Goal: Task Accomplishment & Management: Manage account settings

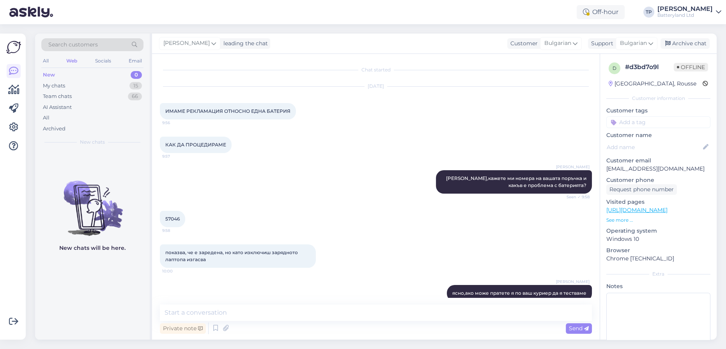
scroll to position [1333, 0]
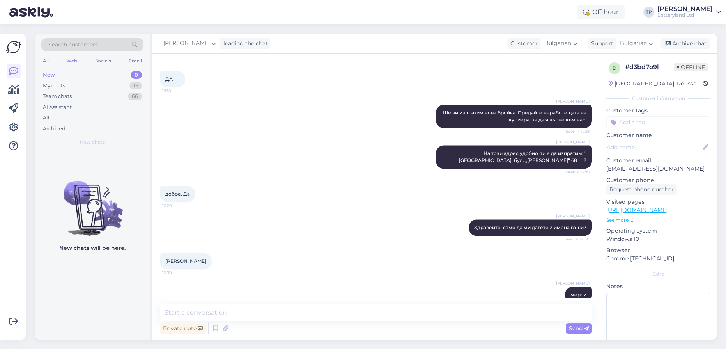
click at [64, 57] on div "All Web Socials Email" at bounding box center [92, 62] width 102 height 12
click at [82, 84] on div "My chats 15" at bounding box center [92, 85] width 102 height 11
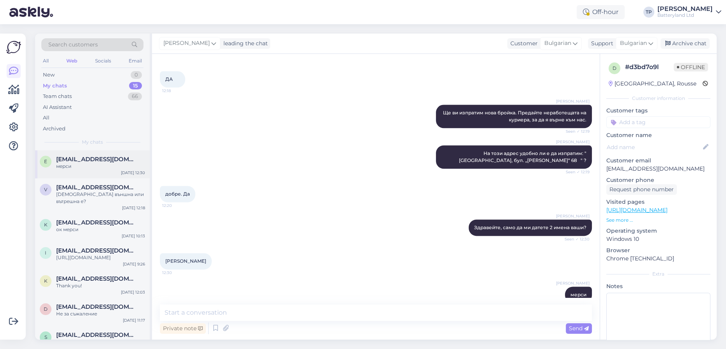
click at [100, 156] on span "[EMAIL_ADDRESS][DOMAIN_NAME]" at bounding box center [96, 159] width 81 height 7
click at [86, 186] on span "[EMAIL_ADDRESS][DOMAIN_NAME]" at bounding box center [96, 187] width 81 height 7
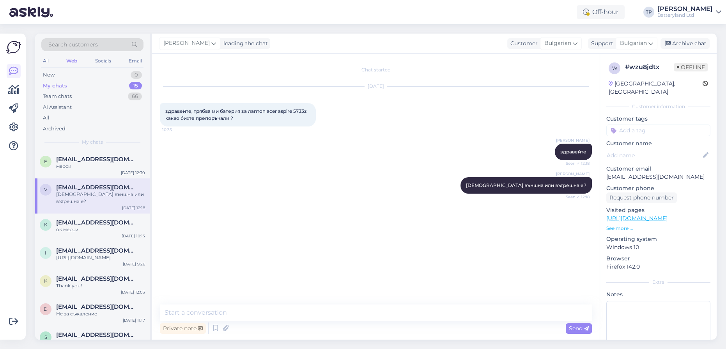
scroll to position [0, 0]
click at [85, 219] on div "[EMAIL_ADDRESS][DOMAIN_NAME] ок мерси" at bounding box center [100, 226] width 89 height 14
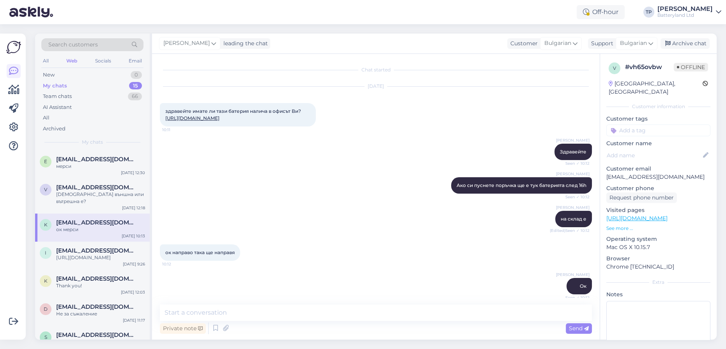
scroll to position [113, 0]
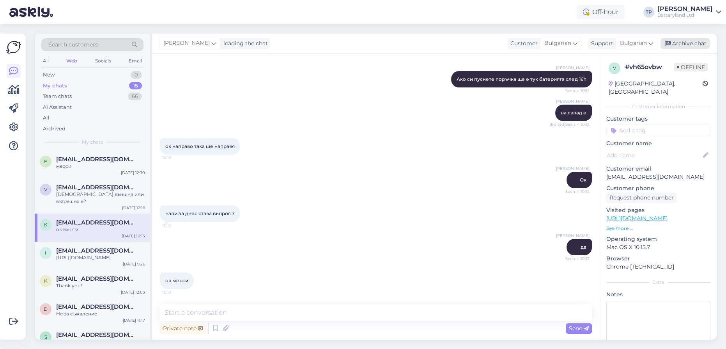
click at [683, 44] on div "Archive chat" at bounding box center [684, 43] width 49 height 11
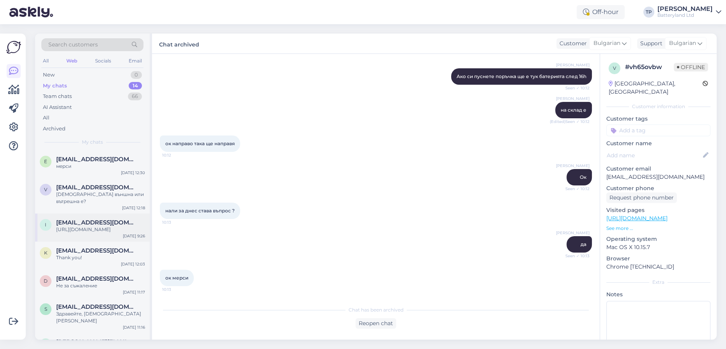
click at [91, 219] on span "[EMAIL_ADDRESS][DOMAIN_NAME]" at bounding box center [96, 222] width 81 height 7
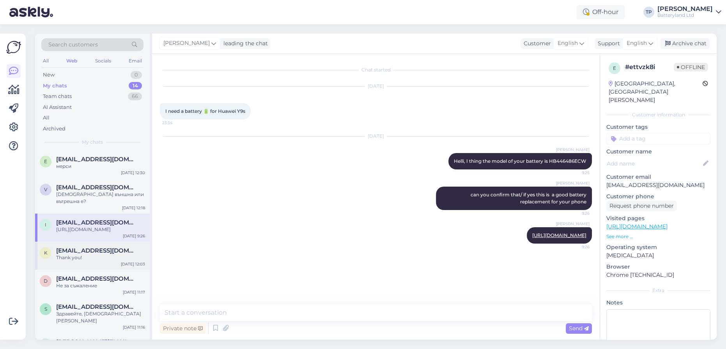
click at [81, 247] on span "[EMAIL_ADDRESS][DOMAIN_NAME]" at bounding box center [96, 250] width 81 height 7
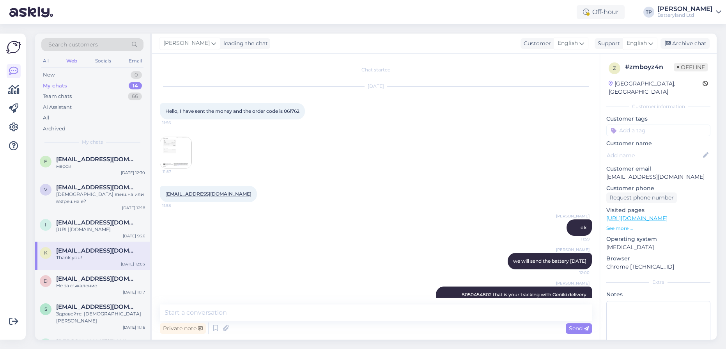
click at [173, 151] on img at bounding box center [175, 152] width 31 height 31
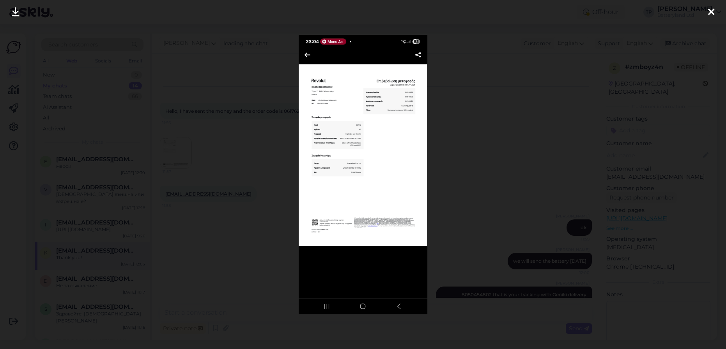
click at [210, 150] on div at bounding box center [363, 174] width 726 height 349
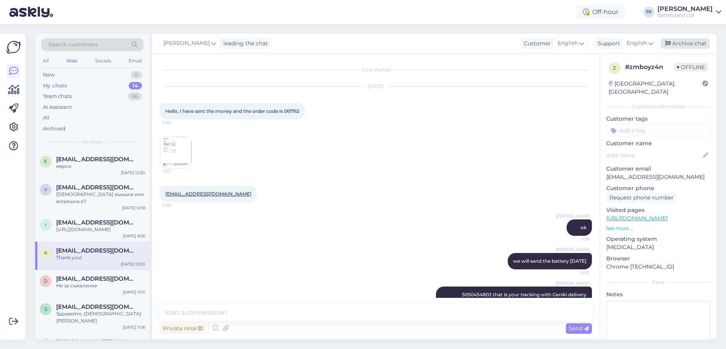
click at [686, 45] on div "Archive chat" at bounding box center [684, 43] width 49 height 11
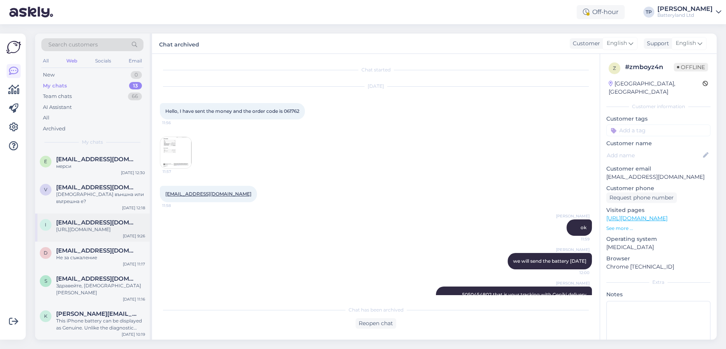
click at [84, 219] on div "[EMAIL_ADDRESS][DOMAIN_NAME] [URL][DOMAIN_NAME]" at bounding box center [100, 226] width 89 height 14
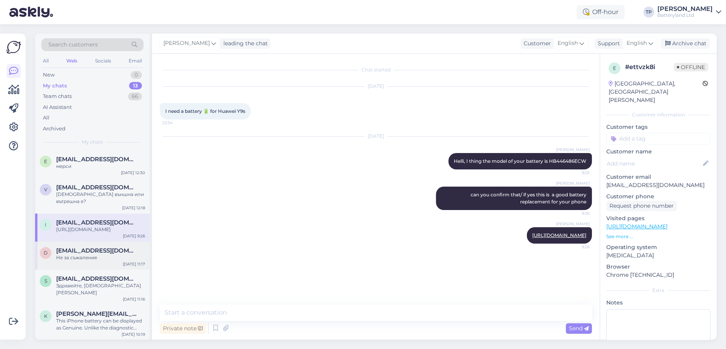
click at [84, 247] on span "[EMAIL_ADDRESS][DOMAIN_NAME]" at bounding box center [96, 250] width 81 height 7
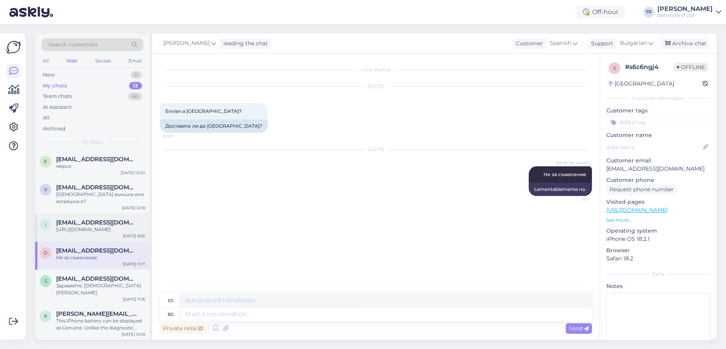
click at [82, 219] on div "[EMAIL_ADDRESS][DOMAIN_NAME] [URL][DOMAIN_NAME]" at bounding box center [100, 226] width 89 height 14
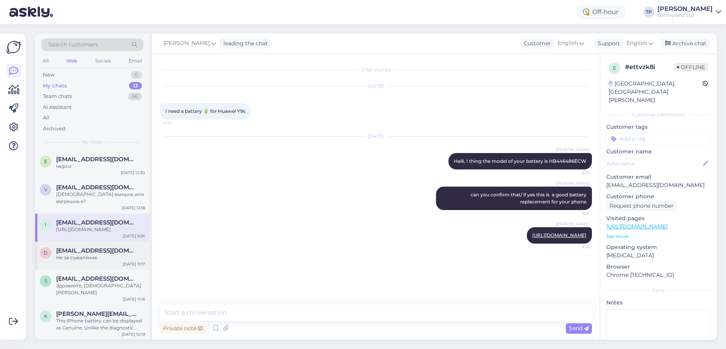
click at [80, 247] on span "[EMAIL_ADDRESS][DOMAIN_NAME]" at bounding box center [96, 250] width 81 height 7
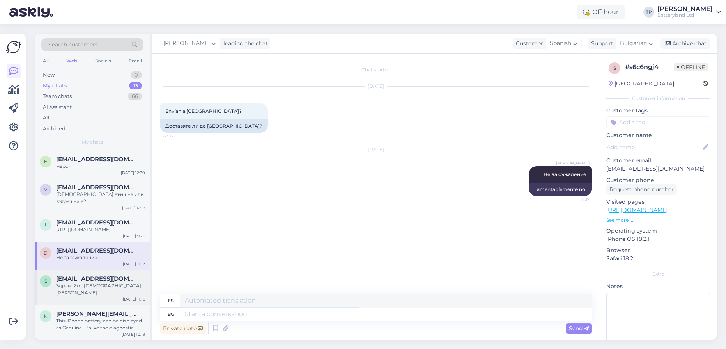
click at [76, 275] on span "[EMAIL_ADDRESS][DOMAIN_NAME]" at bounding box center [96, 278] width 81 height 7
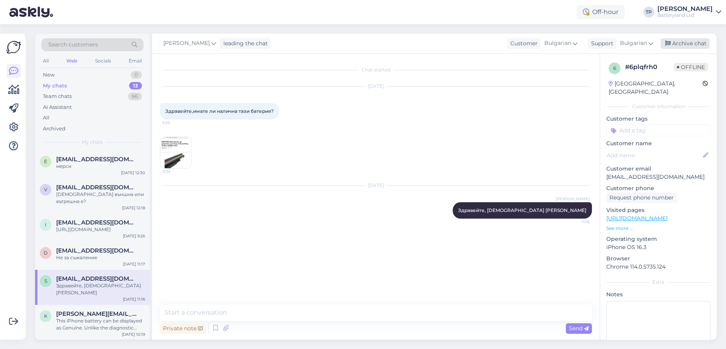
click at [696, 43] on div "Archive chat" at bounding box center [684, 43] width 49 height 11
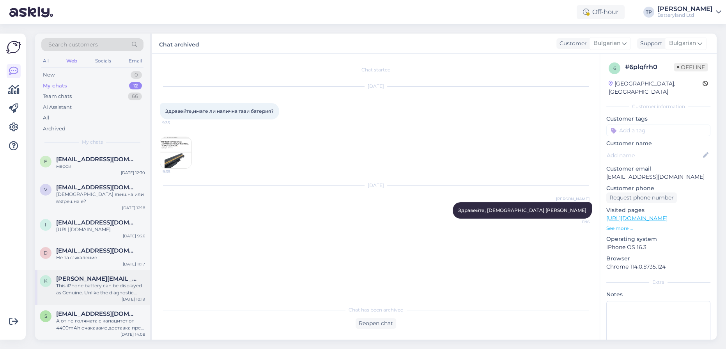
click at [79, 275] on div "[PERSON_NAME][EMAIL_ADDRESS][DOMAIN_NAME] This iPhone battery can be displayed …" at bounding box center [100, 285] width 89 height 21
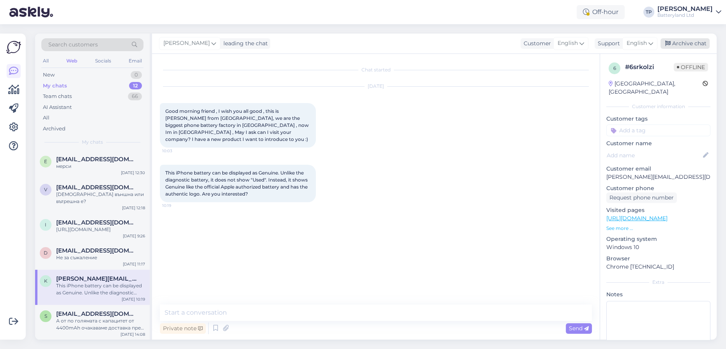
click at [679, 43] on div "Archive chat" at bounding box center [684, 43] width 49 height 11
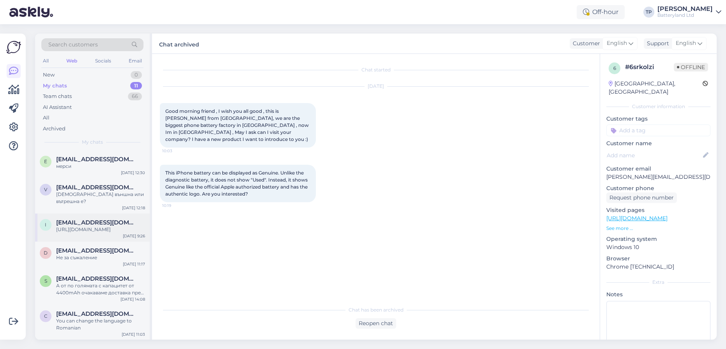
click at [101, 219] on div "[EMAIL_ADDRESS][DOMAIN_NAME] [URL][DOMAIN_NAME]" at bounding box center [100, 226] width 89 height 14
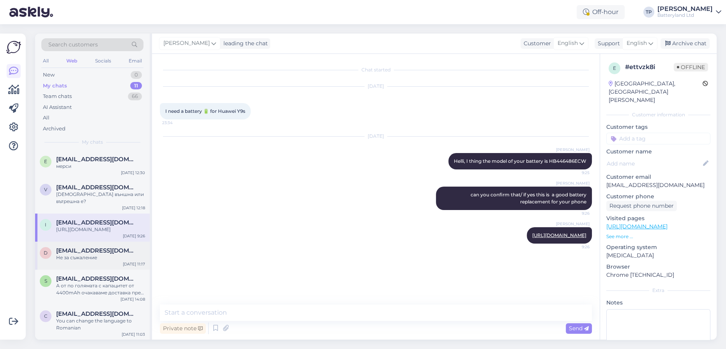
click at [98, 246] on div "d [EMAIL_ADDRESS][DOMAIN_NAME] Не за съжаление [DATE] 11:17" at bounding box center [92, 255] width 115 height 28
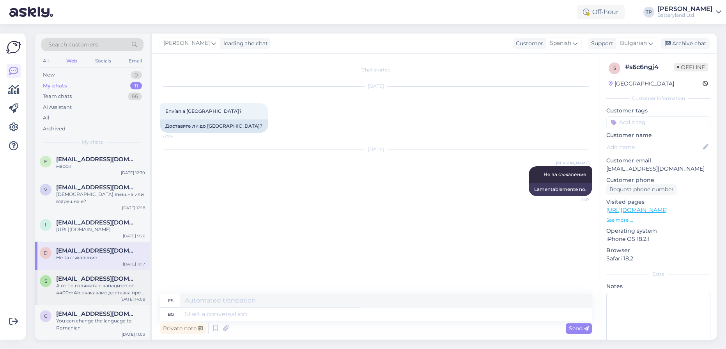
click at [87, 270] on div "s [EMAIL_ADDRESS][DOMAIN_NAME] А от по голямата с капацитет от 4400mAh очакавам…" at bounding box center [92, 286] width 115 height 35
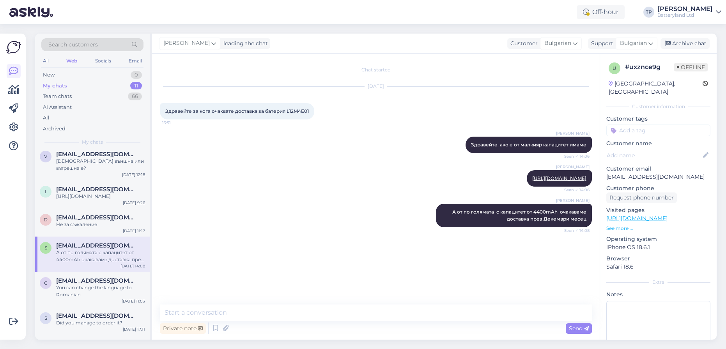
scroll to position [71, 0]
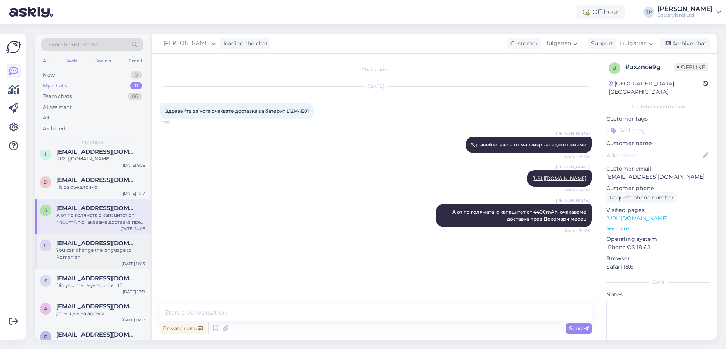
click at [91, 239] on span "[EMAIL_ADDRESS][DOMAIN_NAME]" at bounding box center [96, 242] width 81 height 7
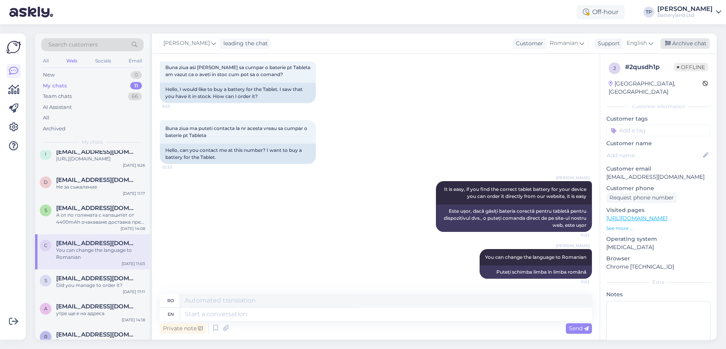
click at [699, 46] on div "Archive chat" at bounding box center [684, 43] width 49 height 11
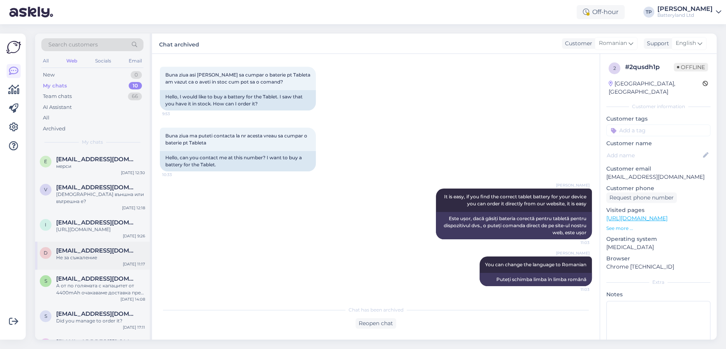
click at [96, 247] on span "[EMAIL_ADDRESS][DOMAIN_NAME]" at bounding box center [96, 250] width 81 height 7
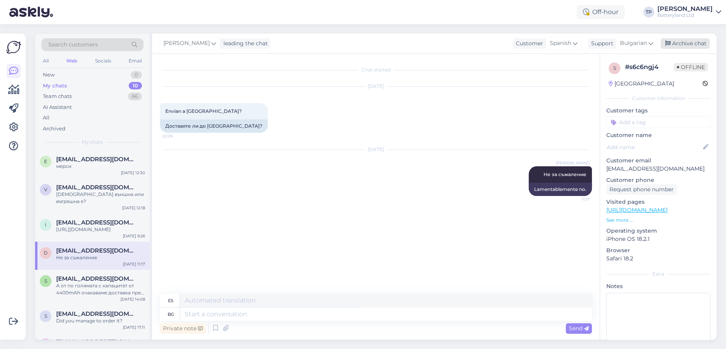
click at [678, 44] on div "Archive chat" at bounding box center [684, 43] width 49 height 11
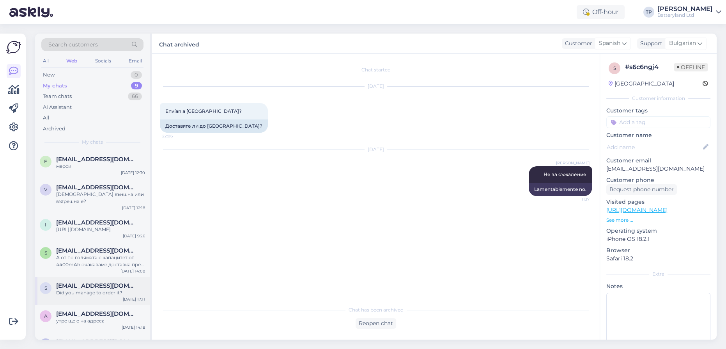
click at [90, 276] on div "s [EMAIL_ADDRESS][DOMAIN_NAME] Did you manage to order it? [DATE] 17:11" at bounding box center [92, 290] width 115 height 28
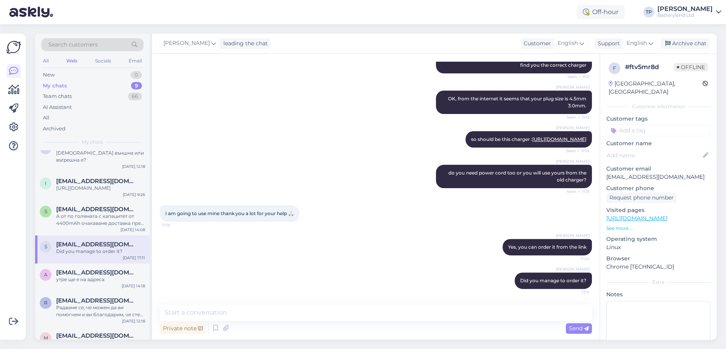
scroll to position [42, 0]
click at [688, 44] on div "Archive chat" at bounding box center [684, 43] width 49 height 11
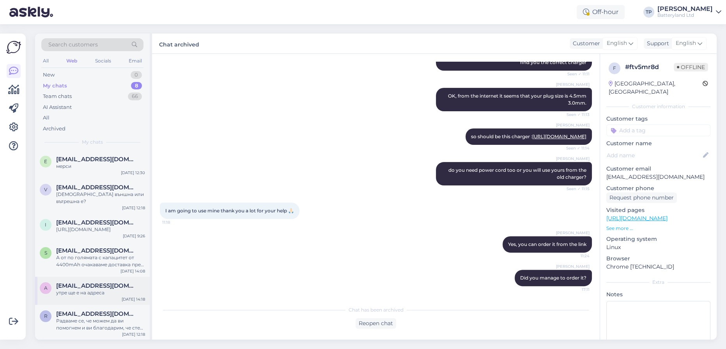
click at [81, 282] on span "[EMAIL_ADDRESS][DOMAIN_NAME]" at bounding box center [96, 285] width 81 height 7
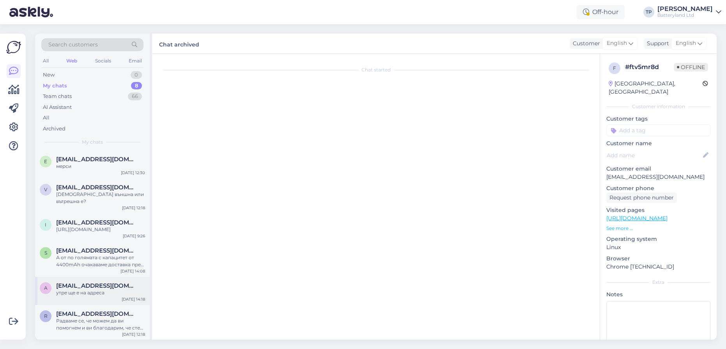
scroll to position [3145, 0]
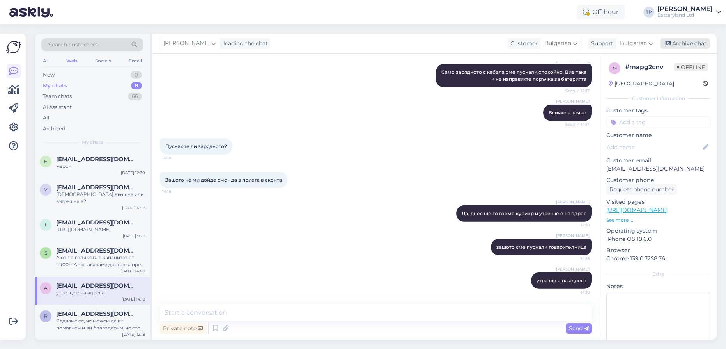
click at [680, 46] on div "Archive chat" at bounding box center [684, 43] width 49 height 11
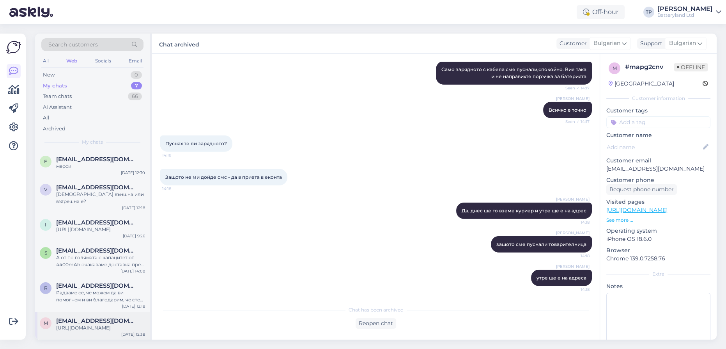
click at [73, 317] on span "[EMAIL_ADDRESS][DOMAIN_NAME]" at bounding box center [96, 320] width 81 height 7
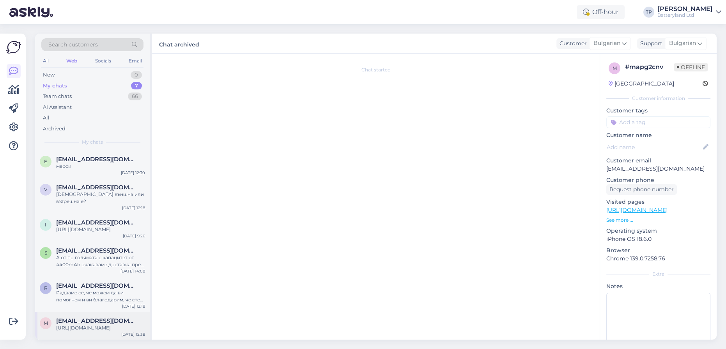
scroll to position [82, 0]
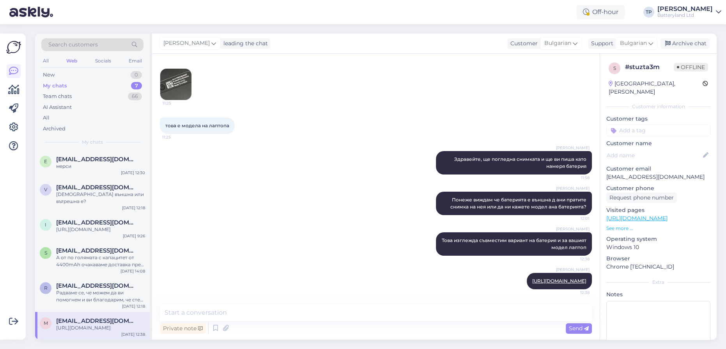
click at [79, 345] on span "[EMAIL_ADDRESS][DOMAIN_NAME]" at bounding box center [96, 348] width 81 height 7
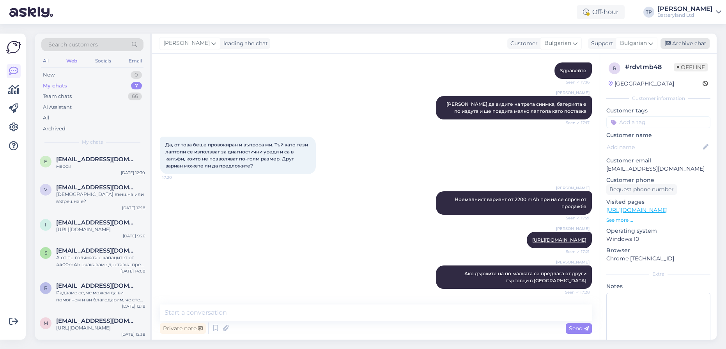
click at [681, 42] on div "Archive chat" at bounding box center [684, 43] width 49 height 11
